Goal: Task Accomplishment & Management: Use online tool/utility

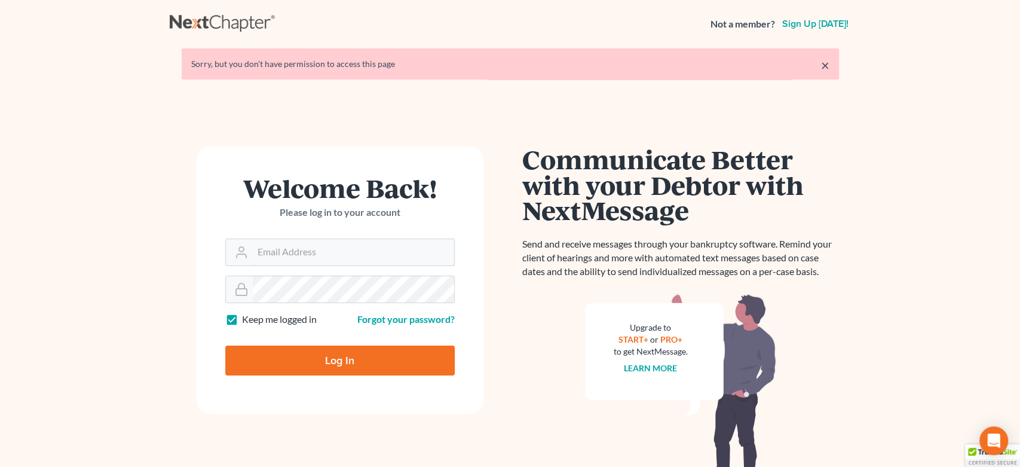
type input "[EMAIL_ADDRESS][DOMAIN_NAME]"
click at [412, 376] on form "Welcome Back! Please log in to your account Email Address [EMAIL_ADDRESS][DOMAI…" at bounding box center [340, 279] width 287 height 267
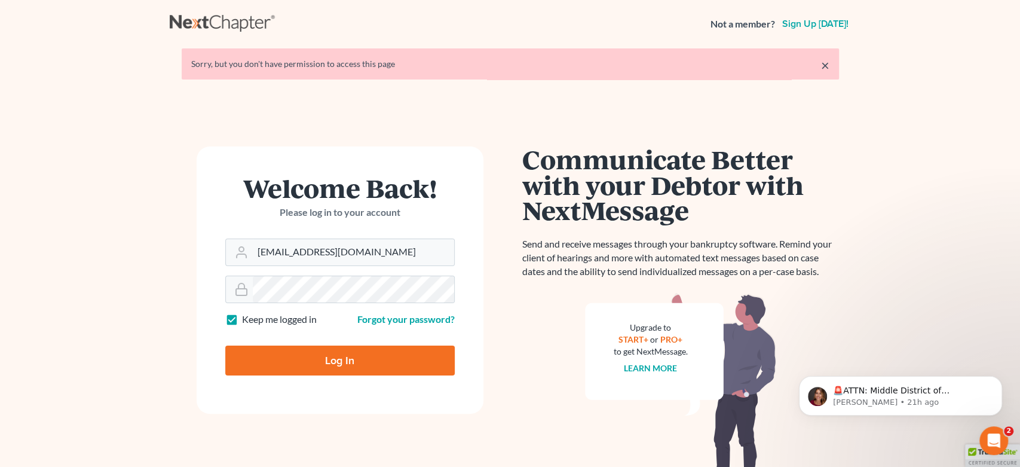
click at [370, 357] on input "Log In" at bounding box center [340, 360] width 230 height 30
type input "Thinking..."
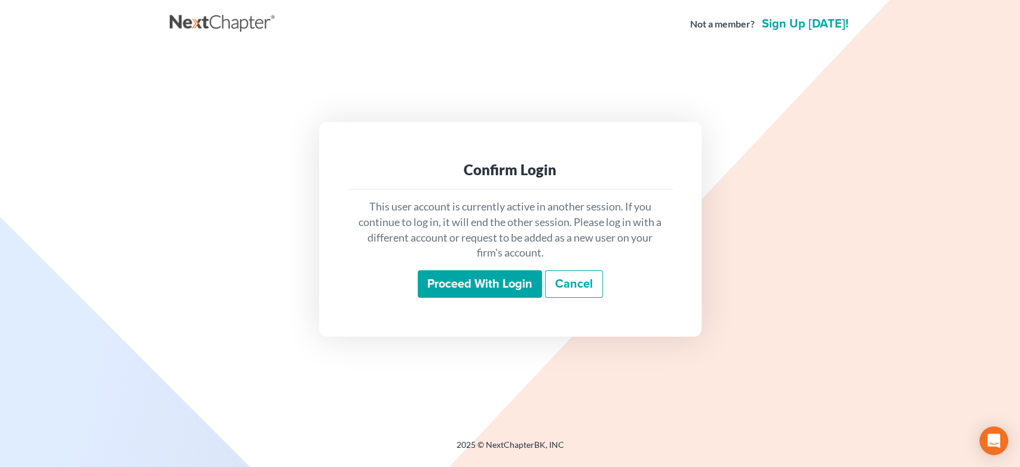
drag, startPoint x: 485, startPoint y: 279, endPoint x: 685, endPoint y: 285, distance: 200.3
click at [484, 279] on input "Proceed with login" at bounding box center [480, 283] width 124 height 27
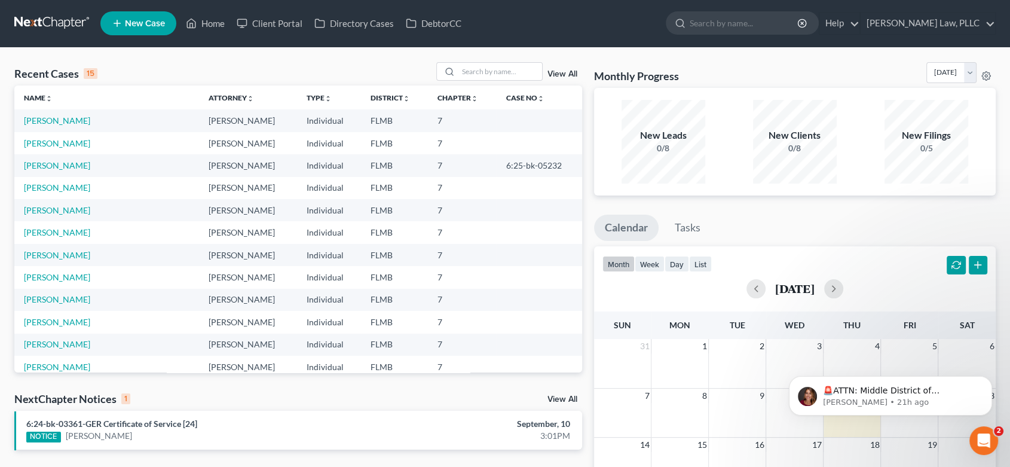
scroll to position [223, 0]
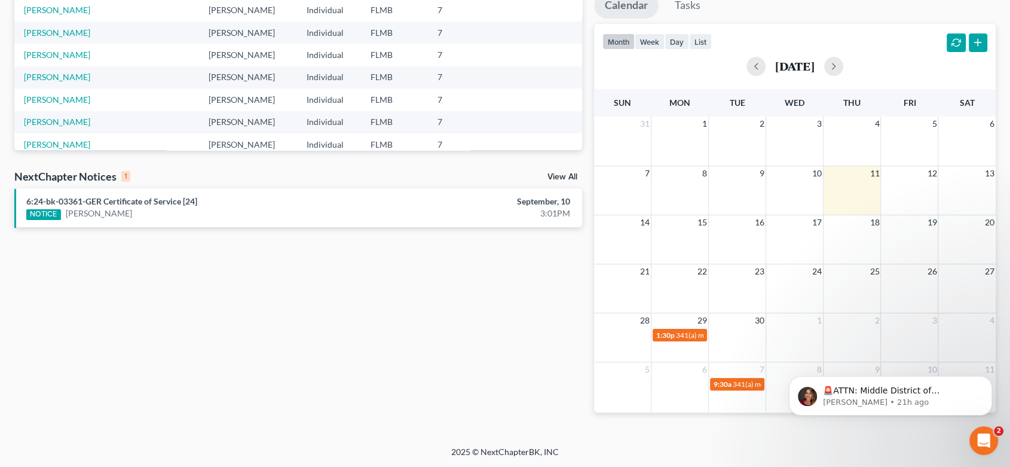
drag, startPoint x: 283, startPoint y: 211, endPoint x: 275, endPoint y: 209, distance: 8.6
click at [283, 211] on div "NOTICE [PERSON_NAME]" at bounding box center [205, 213] width 359 height 13
click at [163, 200] on link "6:24-bk-03361-GER Certificate of Service [24]" at bounding box center [111, 201] width 171 height 10
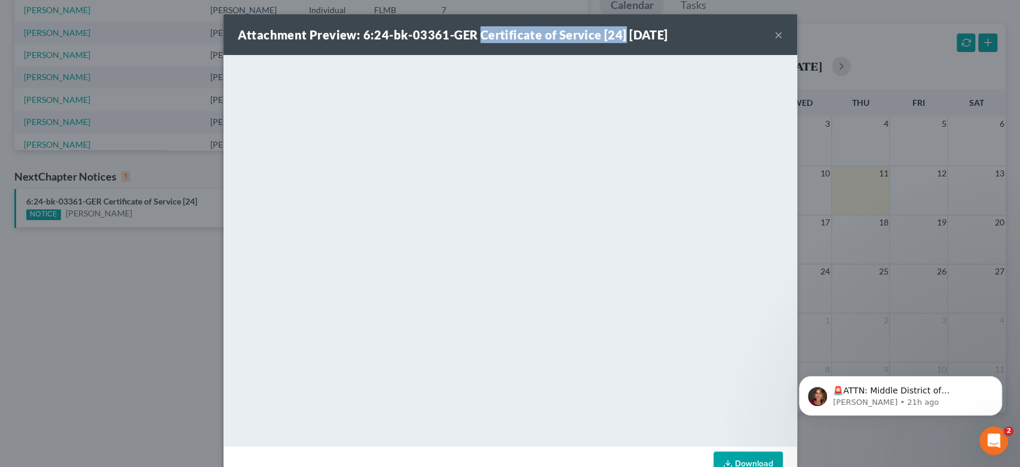
drag, startPoint x: 617, startPoint y: 33, endPoint x: 472, endPoint y: 32, distance: 145.3
click at [472, 32] on strong "Attachment Preview: 6:24-bk-03361-GER Certificate of Service [24] [DATE]" at bounding box center [453, 34] width 430 height 14
copy strong "Certificate of Service [24]"
drag, startPoint x: 772, startPoint y: 32, endPoint x: 548, endPoint y: 54, distance: 224.6
click at [775, 33] on button "×" at bounding box center [779, 34] width 8 height 14
